Goal: Task Accomplishment & Management: Use online tool/utility

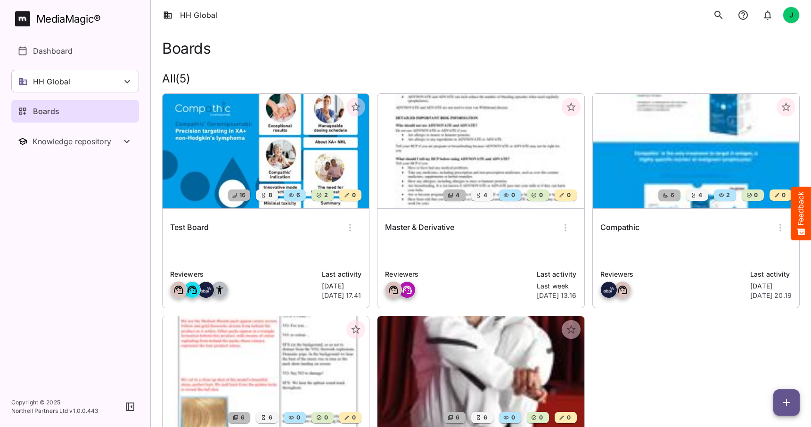
click at [311, 30] on div "Boards" at bounding box center [481, 43] width 638 height 27
click at [278, 146] on img at bounding box center [266, 151] width 207 height 115
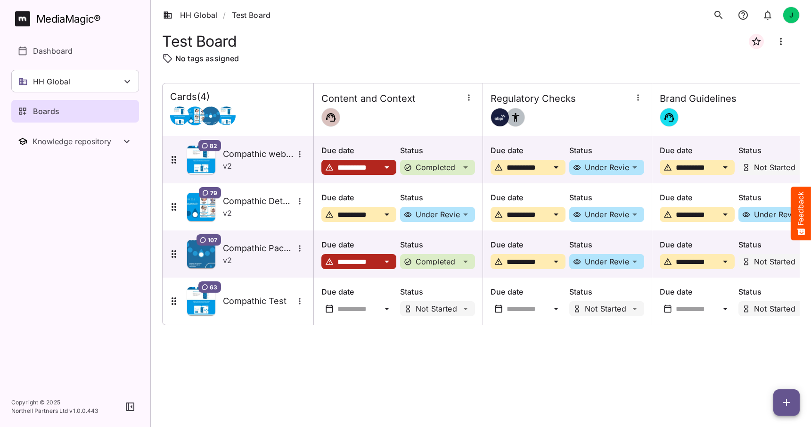
click at [471, 98] on icon "button" at bounding box center [468, 97] width 9 height 9
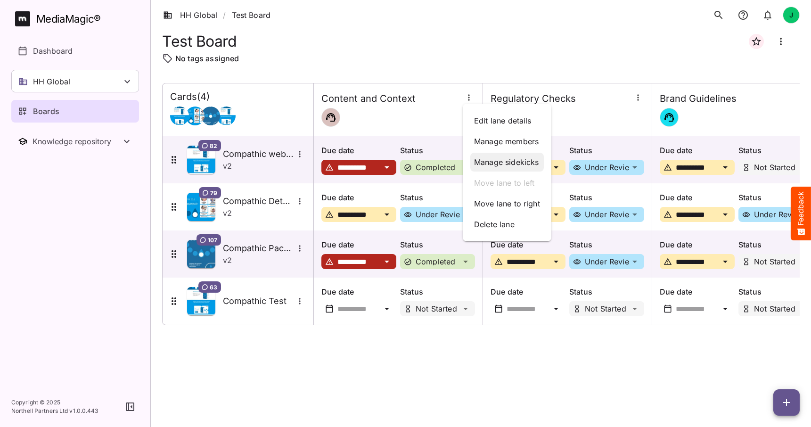
click at [490, 160] on p "Manage sidekicks" at bounding box center [507, 162] width 66 height 11
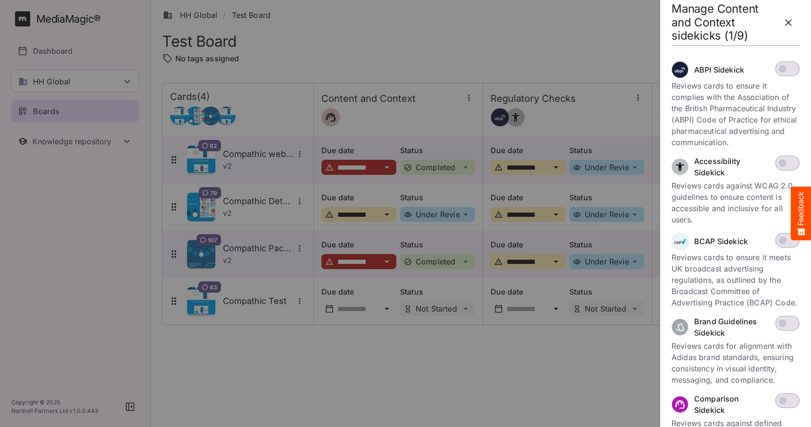
click at [792, 19] on icon "button" at bounding box center [788, 22] width 11 height 11
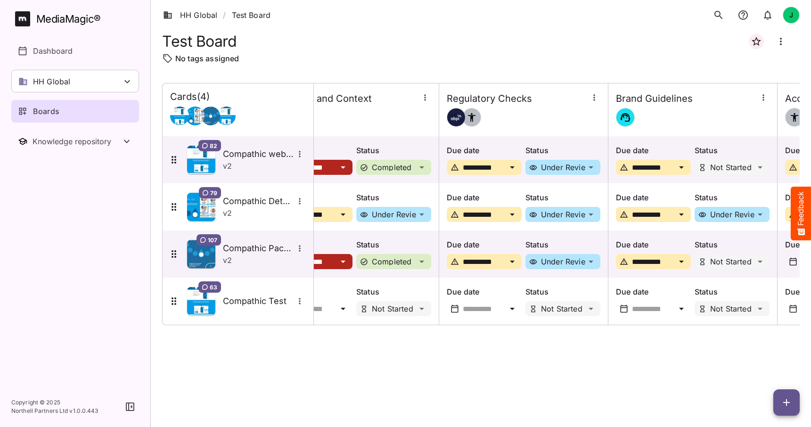
scroll to position [0, 40]
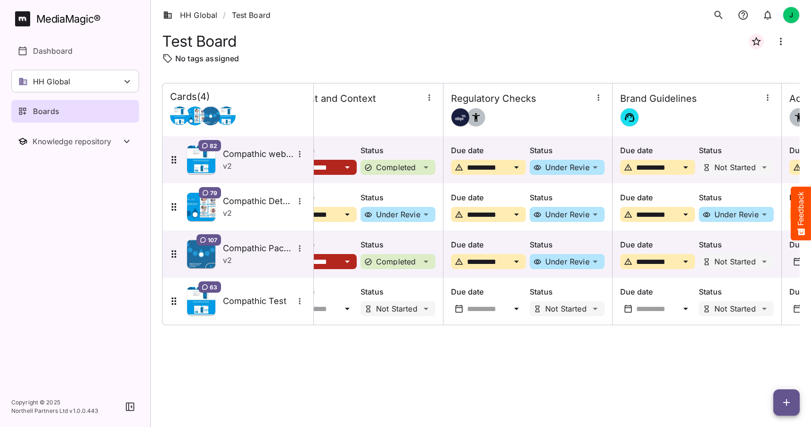
click at [600, 101] on icon "button" at bounding box center [598, 97] width 9 height 9
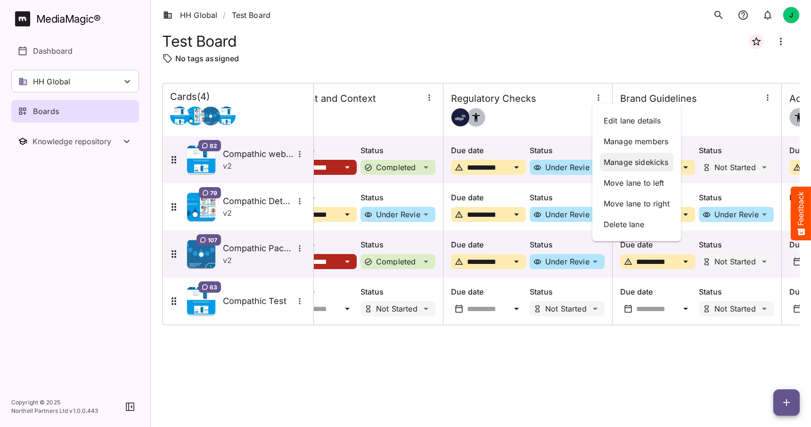
click at [630, 161] on p "Manage sidekicks" at bounding box center [637, 162] width 66 height 11
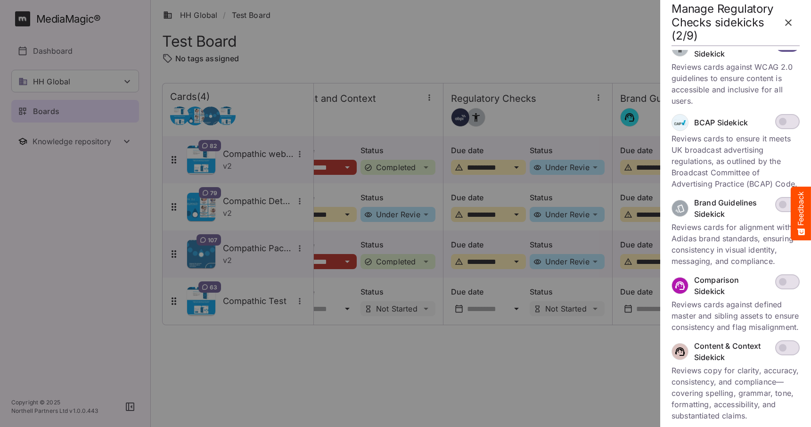
scroll to position [0, 0]
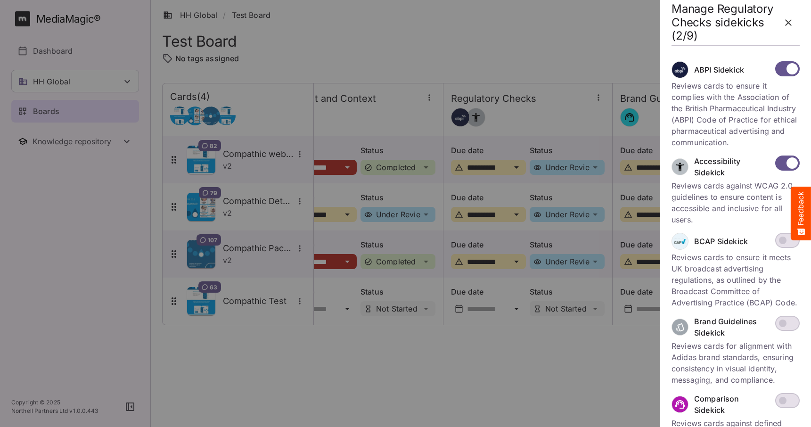
click at [790, 21] on icon "button" at bounding box center [789, 22] width 7 height 7
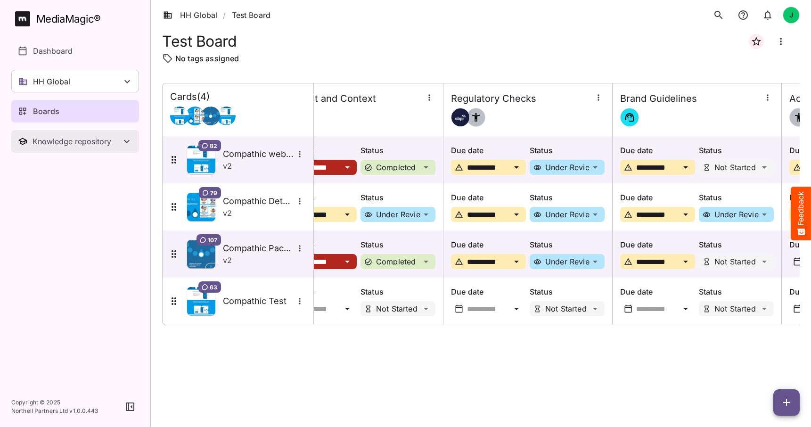
click at [80, 141] on div "Knowledge repository" at bounding box center [77, 141] width 89 height 9
click at [53, 191] on p "Sidekicks" at bounding box center [50, 192] width 34 height 11
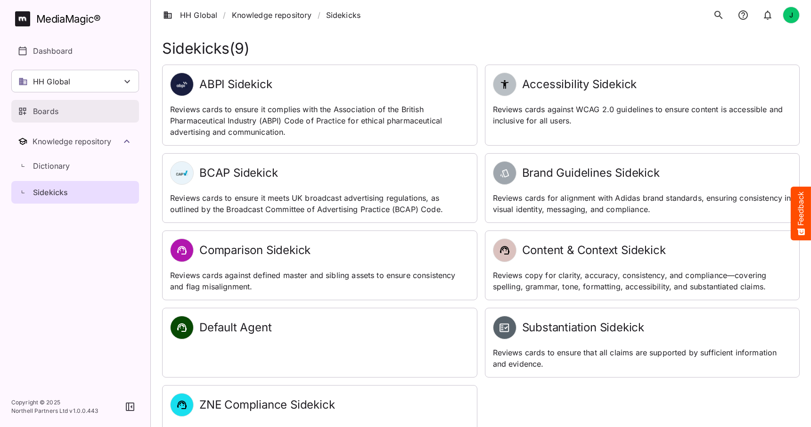
click at [123, 112] on div "Boards" at bounding box center [76, 111] width 116 height 11
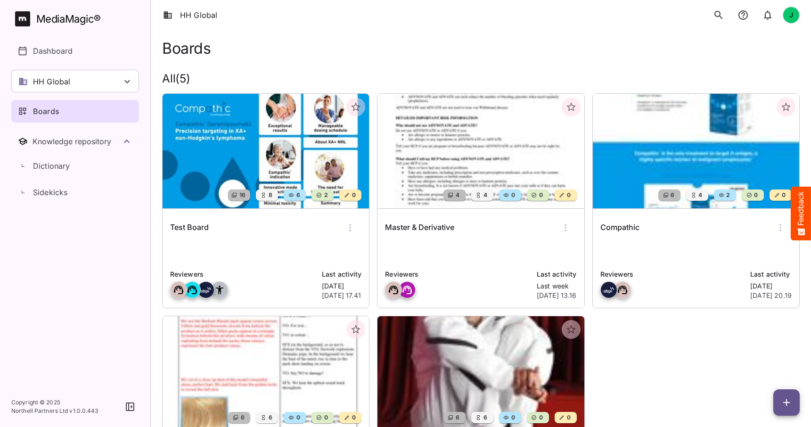
click at [281, 146] on img at bounding box center [266, 151] width 207 height 115
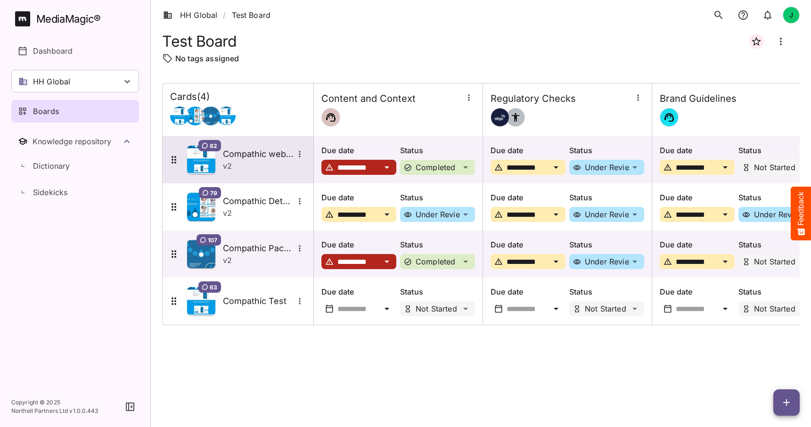
click at [263, 160] on div "v 2" at bounding box center [264, 165] width 83 height 11
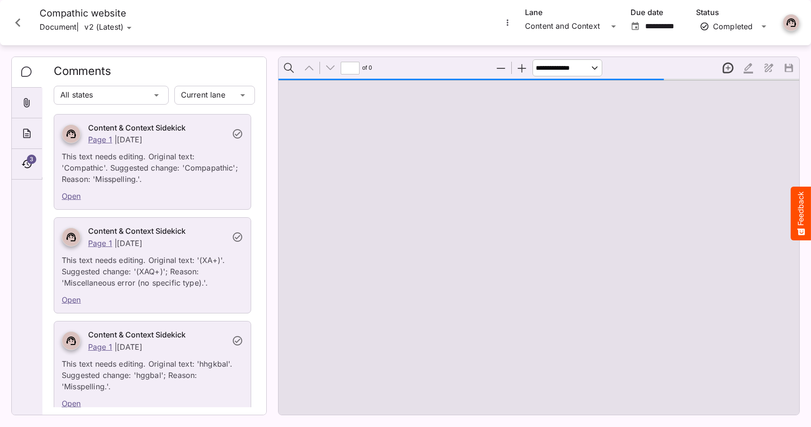
type input "*"
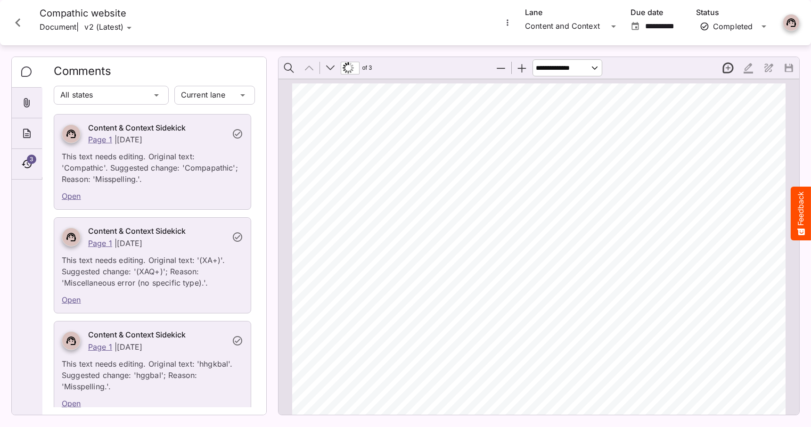
scroll to position [5, 0]
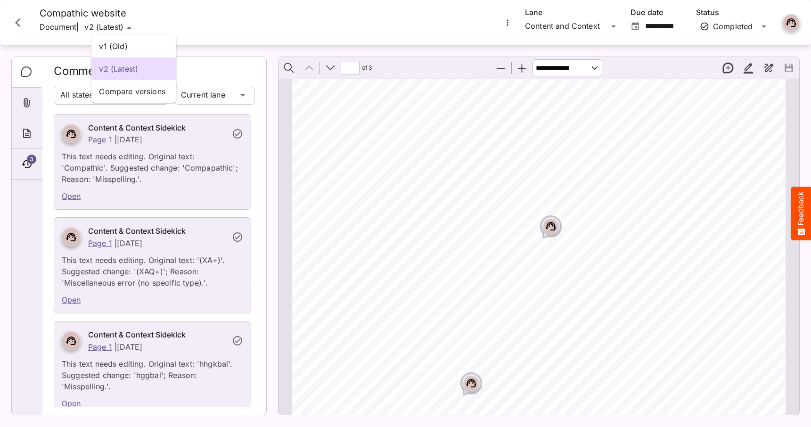
click at [139, 27] on div "v1 (Old) v2 (Latest) Compare versions HH Global / Test Board J MediaMagic ® Das…" at bounding box center [405, 211] width 811 height 423
click at [116, 43] on p "v1 (Old)" at bounding box center [134, 46] width 70 height 11
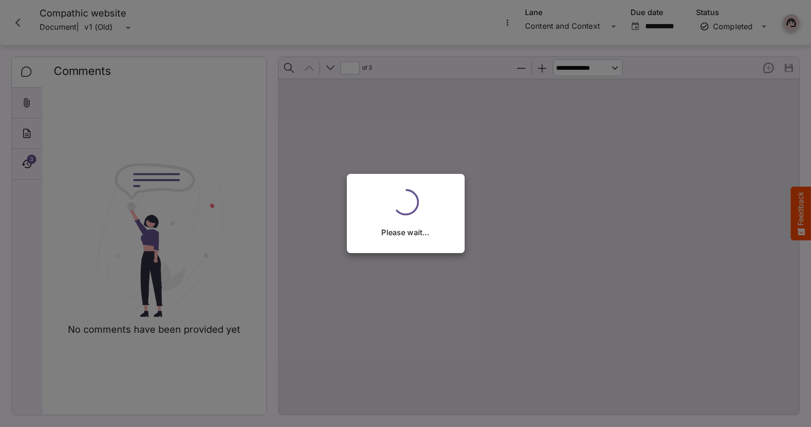
scroll to position [0, 0]
type input "**********"
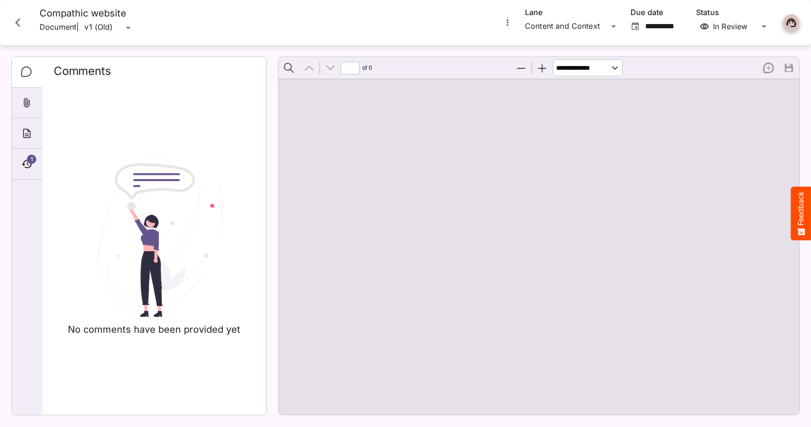
type input "*"
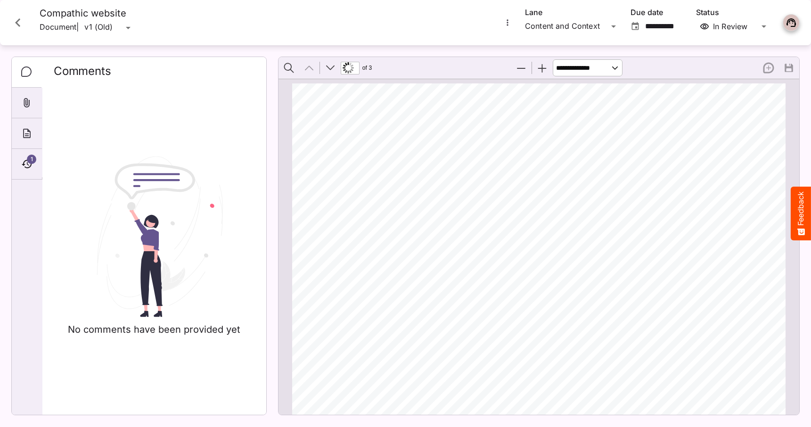
scroll to position [4, 0]
click at [137, 26] on div "HH Global / Test Board J MediaMagic ® Dashboard HH Global HH Global Create new …" at bounding box center [405, 211] width 811 height 423
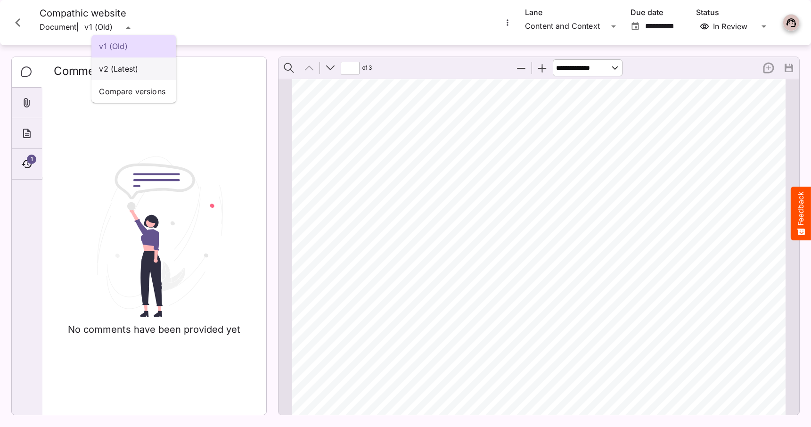
click at [129, 65] on p "v2 (Latest)" at bounding box center [134, 68] width 70 height 11
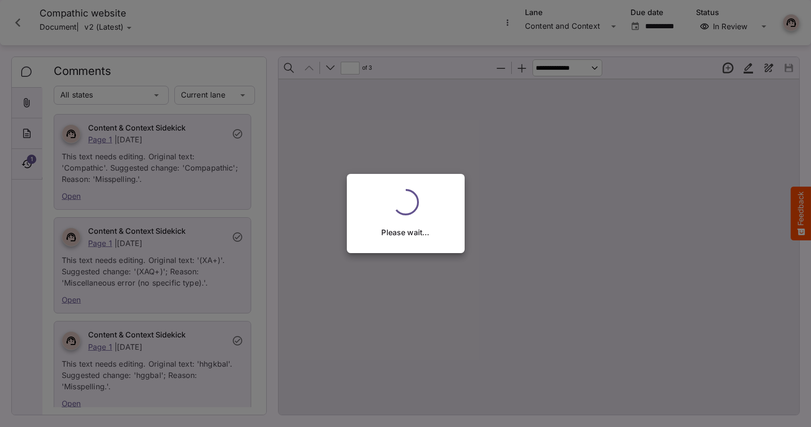
type input "**********"
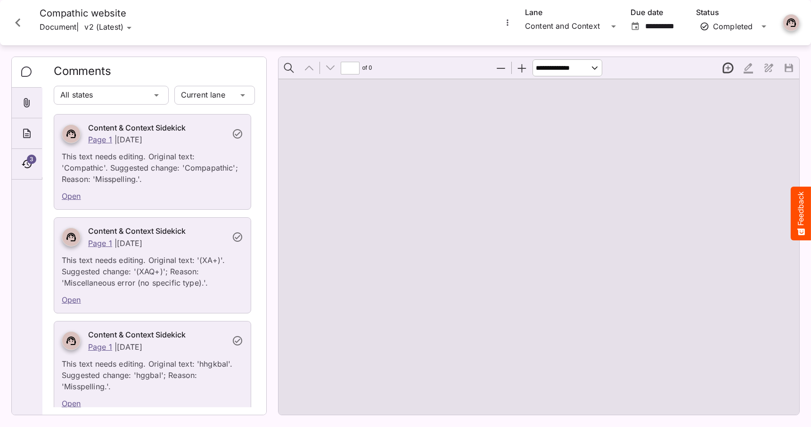
type input "*"
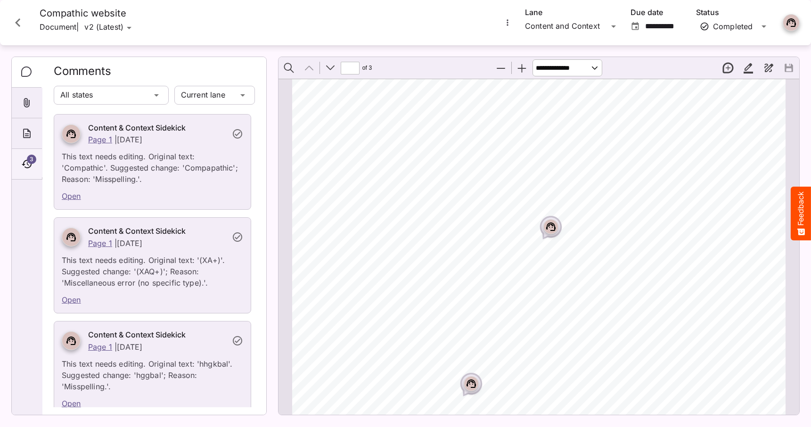
click at [29, 159] on span "3" at bounding box center [31, 159] width 9 height 9
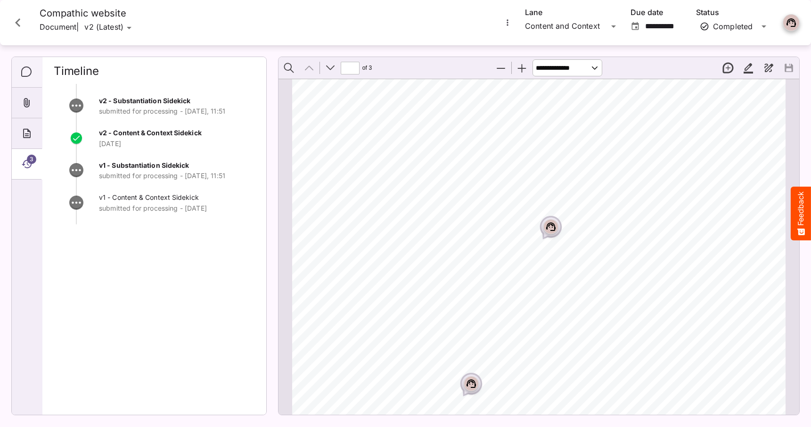
click at [26, 73] on icon "Comments" at bounding box center [26, 71] width 11 height 11
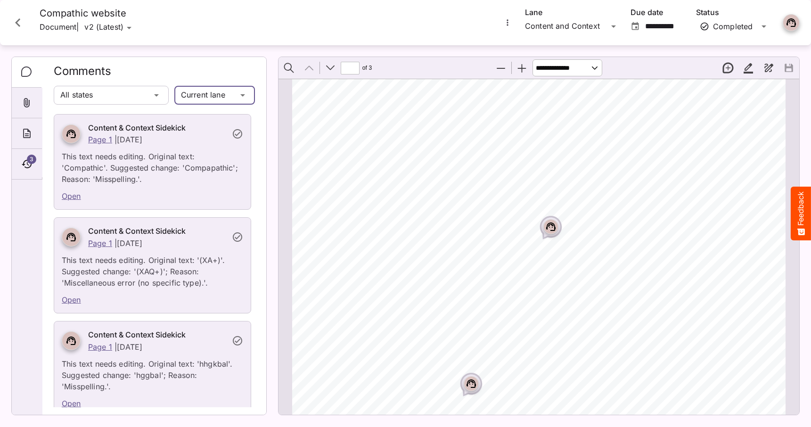
click at [229, 92] on div "HH Global / Test Board J MediaMagic ® Dashboard HH Global HH Global Create new …" at bounding box center [405, 211] width 811 height 423
click at [207, 141] on p "All lanes" at bounding box center [215, 138] width 66 height 11
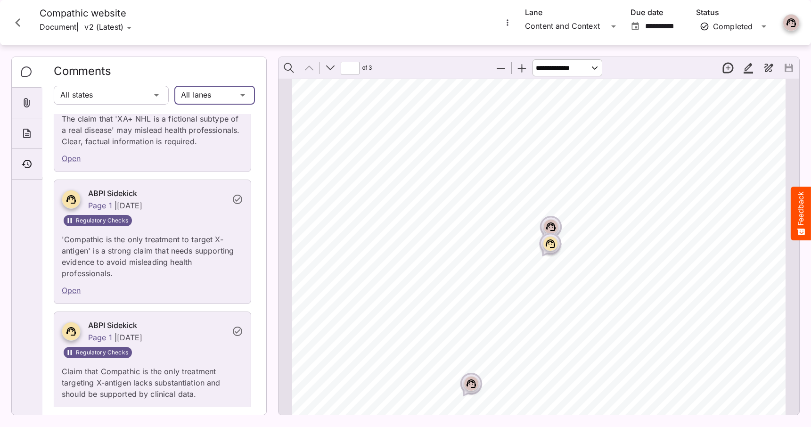
scroll to position [56, 0]
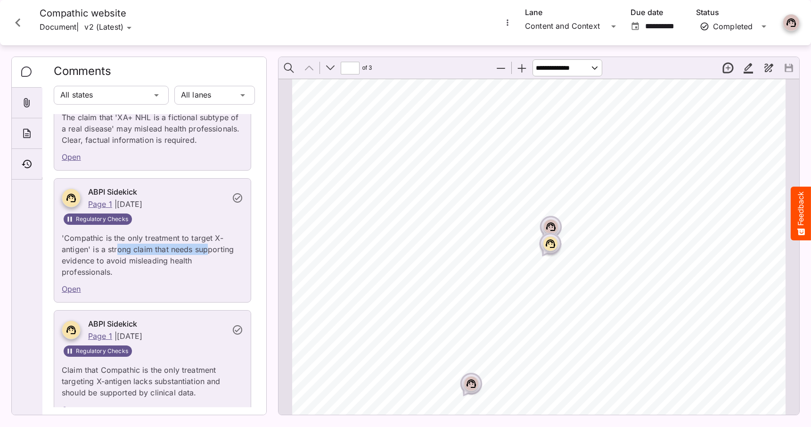
drag, startPoint x: 116, startPoint y: 248, endPoint x: 207, endPoint y: 248, distance: 91.0
click at [207, 248] on p "'Compathic is the only treatment to target X-antigen' is a strong claim that ne…" at bounding box center [153, 252] width 182 height 51
click at [238, 196] on icon at bounding box center [237, 197] width 11 height 11
click at [102, 202] on link "Page 1" at bounding box center [100, 203] width 24 height 9
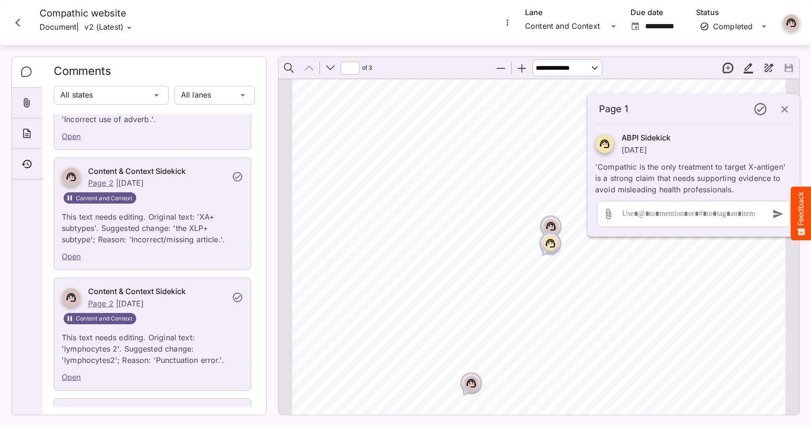
scroll to position [6853, 0]
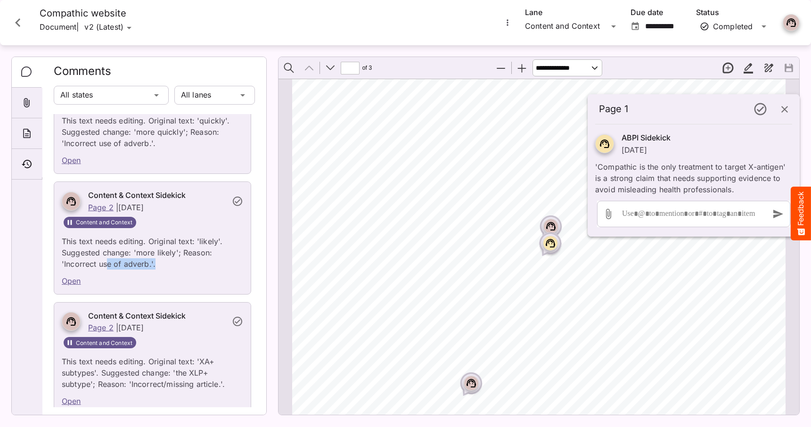
drag, startPoint x: 108, startPoint y: 264, endPoint x: 168, endPoint y: 264, distance: 60.4
click at [168, 264] on p "This text needs editing. Original text: 'likely'. Suggested change: 'more likel…" at bounding box center [153, 250] width 182 height 40
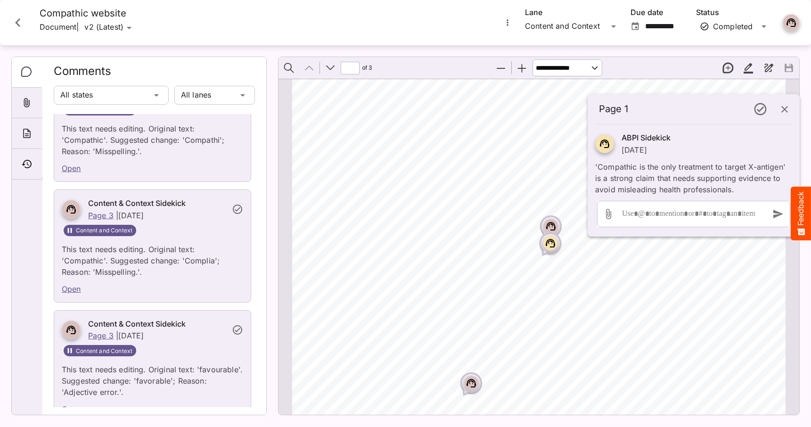
scroll to position [7681, 0]
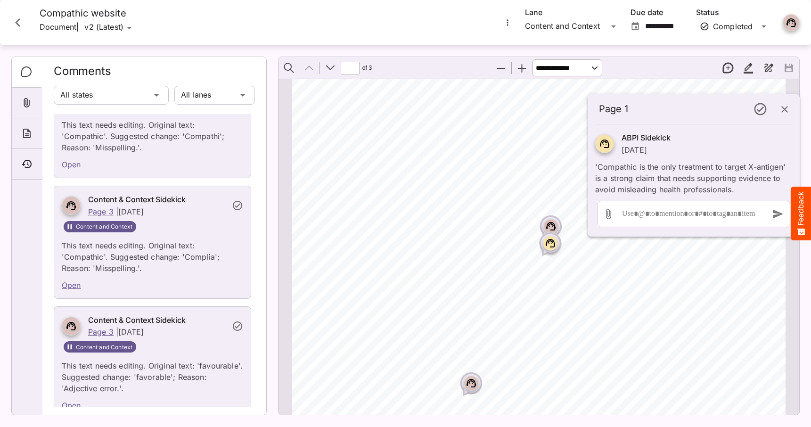
click at [16, 23] on icon "Close card" at bounding box center [17, 22] width 5 height 8
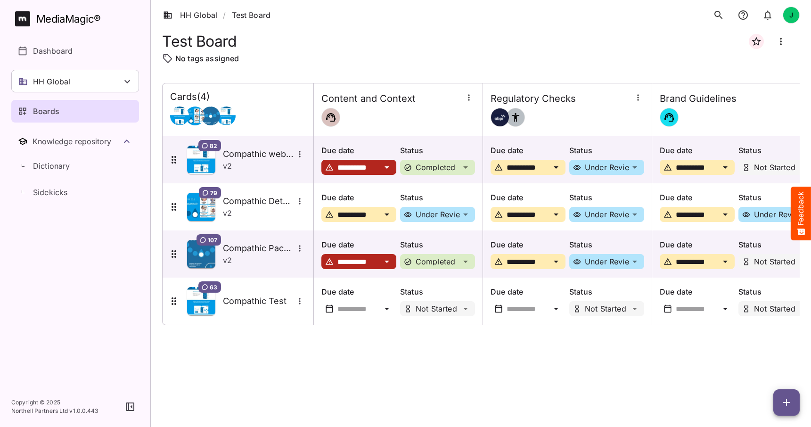
click at [53, 107] on p "Boards" at bounding box center [46, 111] width 26 height 11
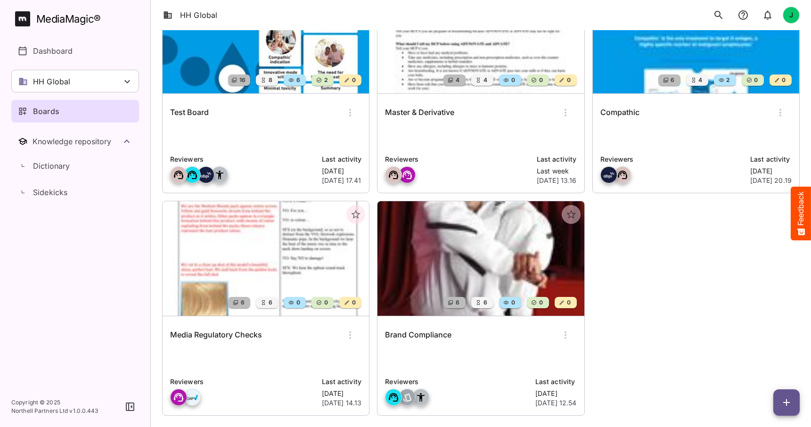
scroll to position [130, 0]
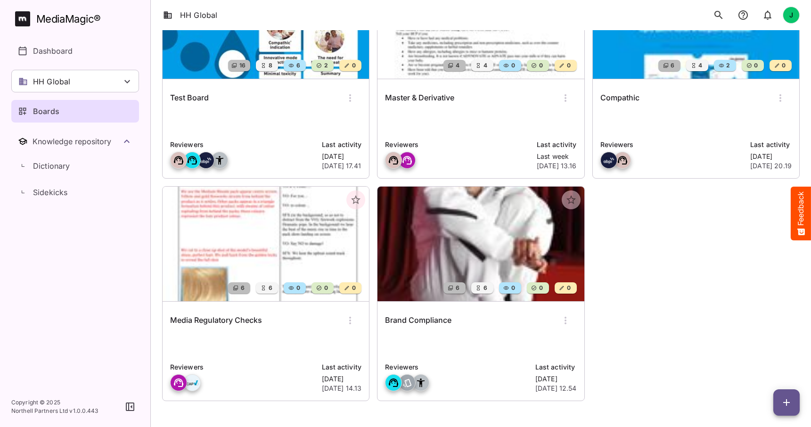
click at [488, 254] on img at bounding box center [481, 244] width 207 height 115
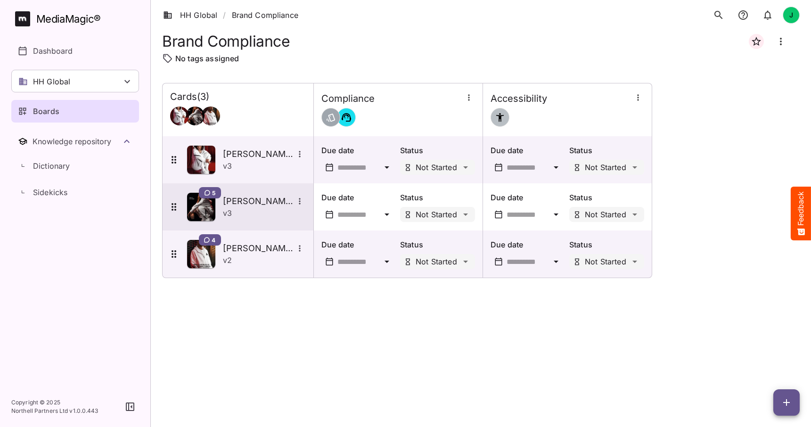
click at [250, 201] on h5 "Tate" at bounding box center [258, 201] width 71 height 11
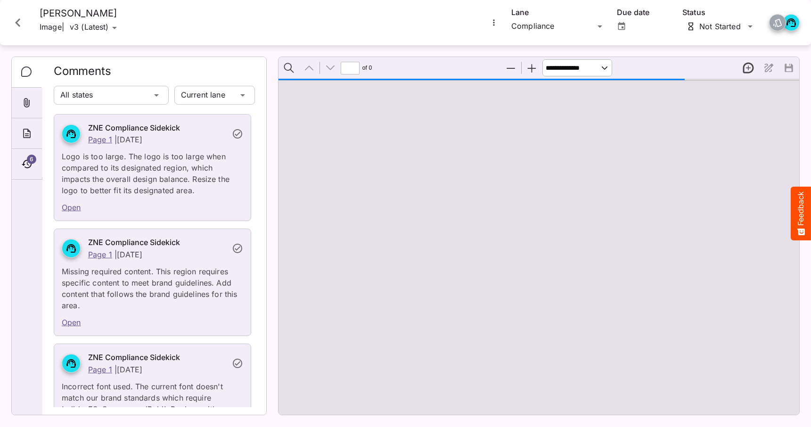
type input "*"
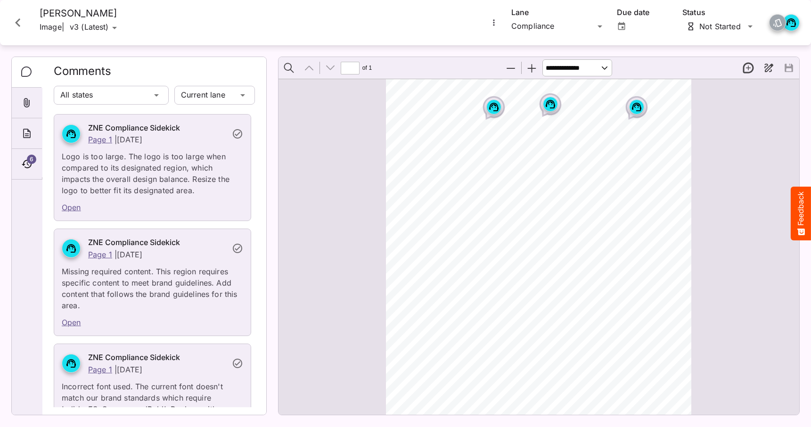
click at [492, 104] on icon "Page ⁨1⁩" at bounding box center [493, 107] width 9 height 8
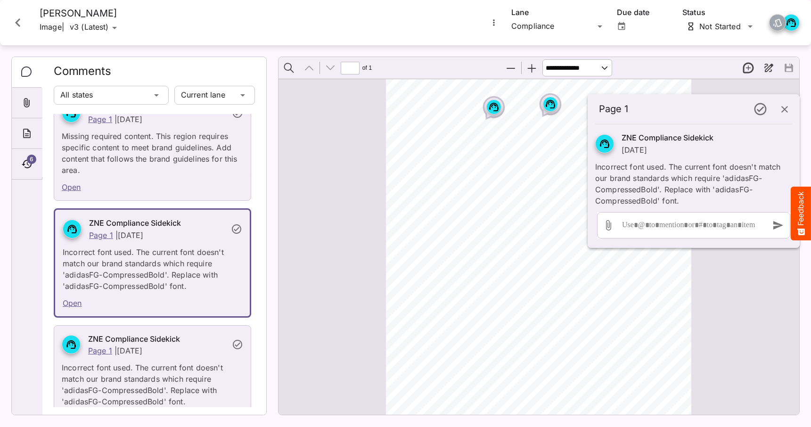
scroll to position [137, 0]
click at [551, 99] on rect "Page ⁨1⁩" at bounding box center [550, 104] width 11 height 11
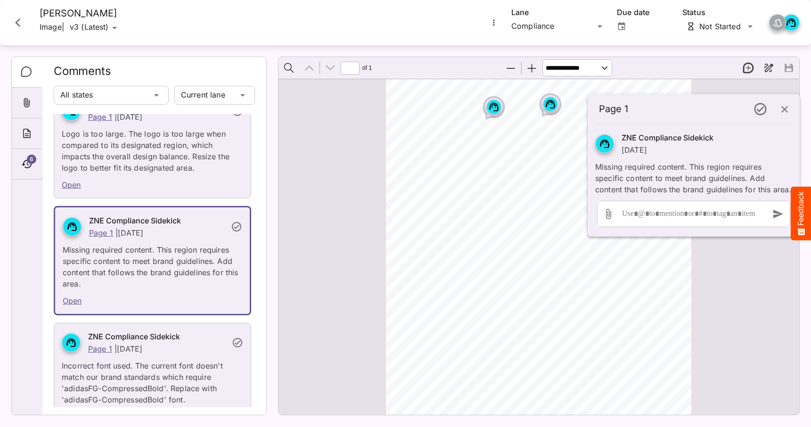
scroll to position [22, 0]
click at [789, 108] on icon "button" at bounding box center [784, 109] width 11 height 11
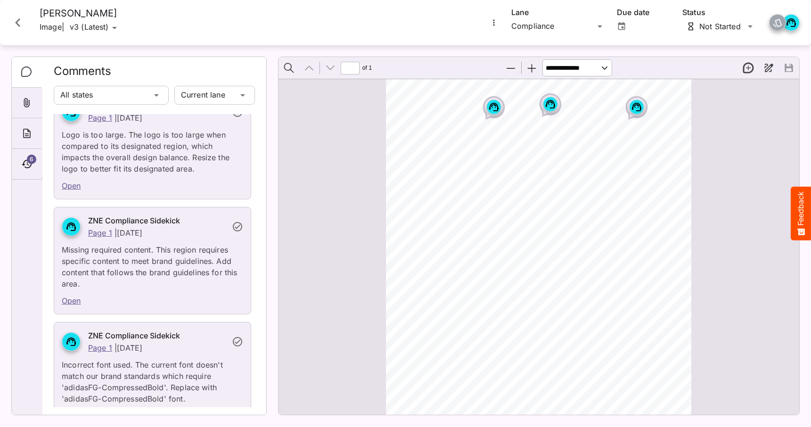
click at [642, 107] on rect "Page ⁨1⁩" at bounding box center [636, 106] width 11 height 11
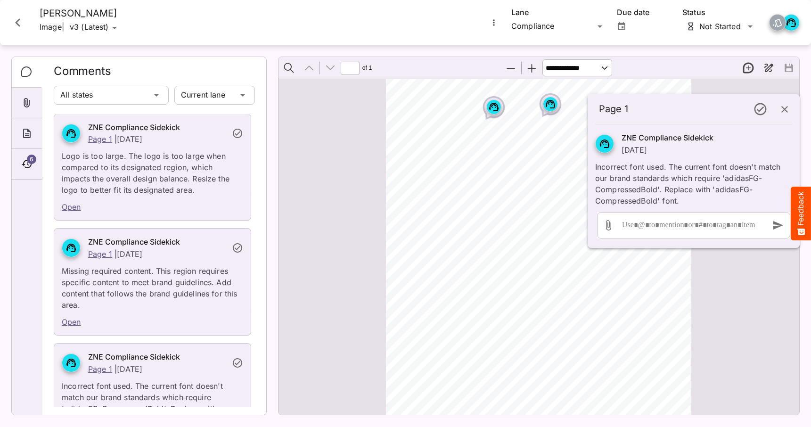
scroll to position [0, 0]
click at [156, 175] on p "Logo is too large. The logo is too large when compared to its designated region…" at bounding box center [153, 170] width 182 height 51
click at [151, 161] on p "Logo is too large. The logo is too large when compared to its designated region…" at bounding box center [153, 170] width 182 height 51
click at [102, 138] on link "Page 1" at bounding box center [100, 139] width 24 height 9
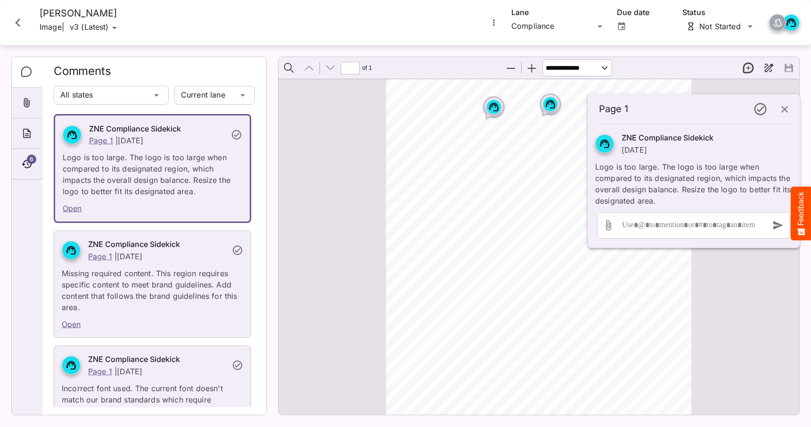
click at [19, 20] on icon "Close card" at bounding box center [17, 22] width 5 height 8
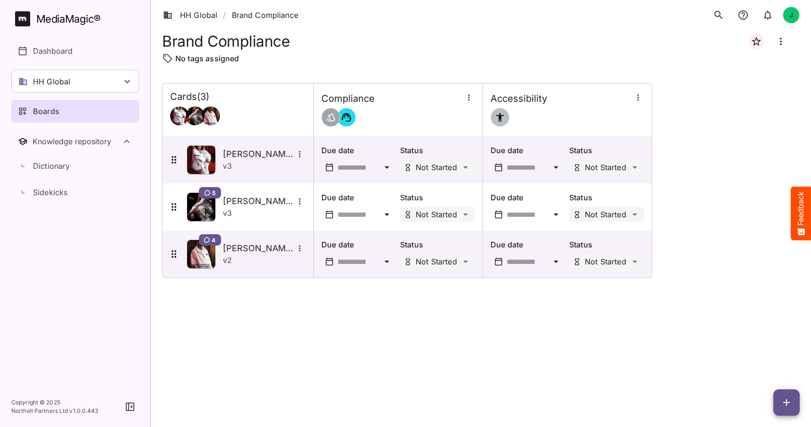
click at [49, 110] on p "Boards" at bounding box center [46, 111] width 26 height 11
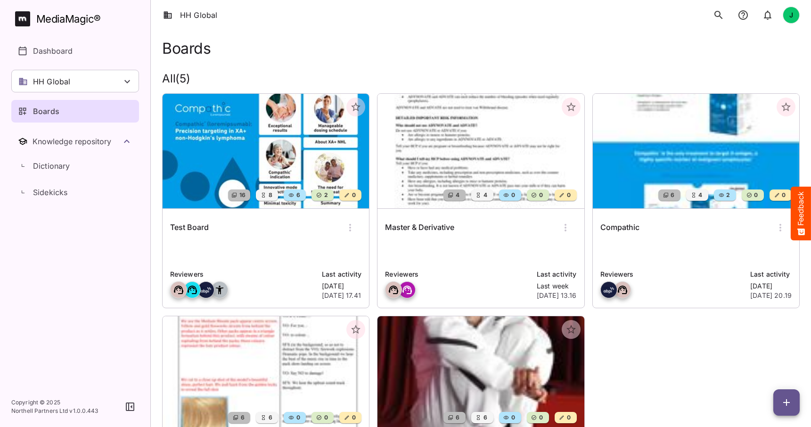
click at [259, 136] on img at bounding box center [266, 151] width 207 height 115
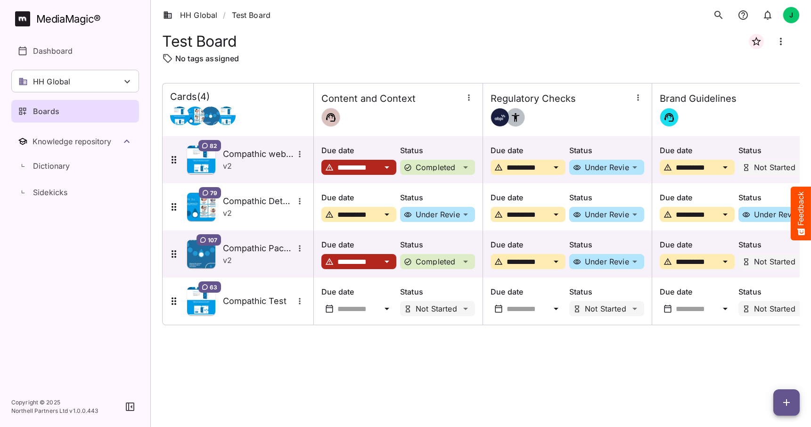
click at [787, 402] on icon "button" at bounding box center [787, 402] width 7 height 7
click at [762, 340] on p "Add new card" at bounding box center [763, 342] width 51 height 11
click at [451, 30] on div "Test Board" at bounding box center [481, 41] width 638 height 23
click at [788, 400] on icon "button" at bounding box center [786, 402] width 11 height 11
click at [763, 340] on p "Add new card" at bounding box center [763, 342] width 51 height 11
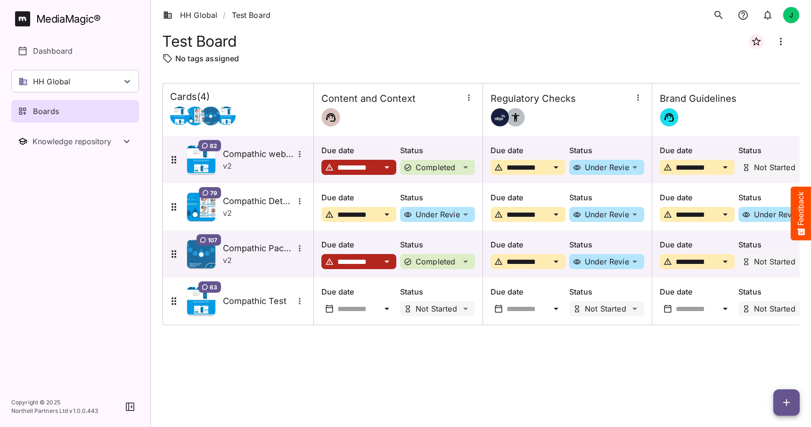
click at [791, 401] on icon "button" at bounding box center [786, 402] width 11 height 11
click at [765, 362] on p "Add new lane" at bounding box center [763, 362] width 51 height 11
